Goal: Navigation & Orientation: Find specific page/section

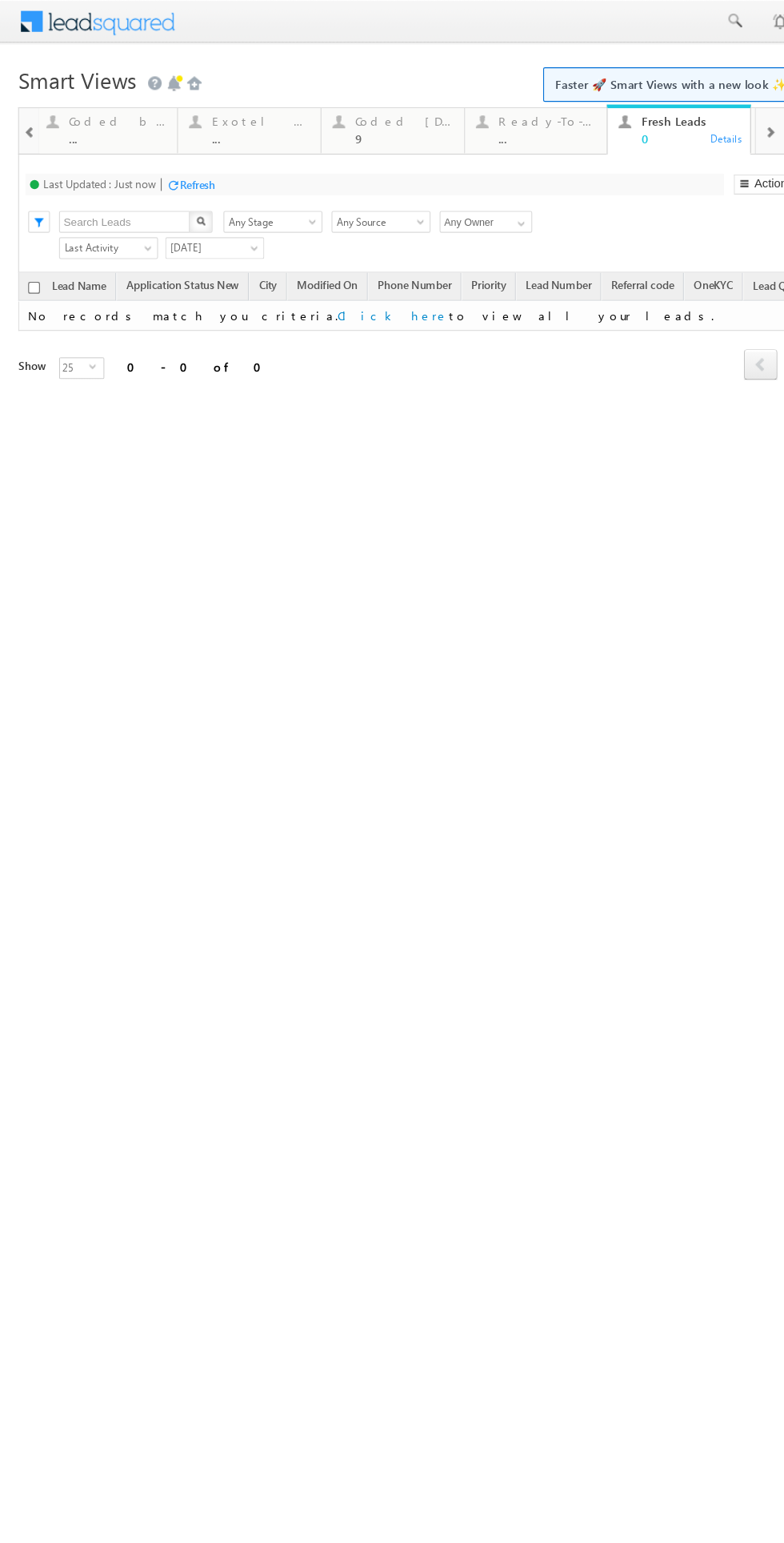
click at [338, 109] on div "Coded [DATE]" at bounding box center [356, 106] width 86 height 13
